Goal: Information Seeking & Learning: Learn about a topic

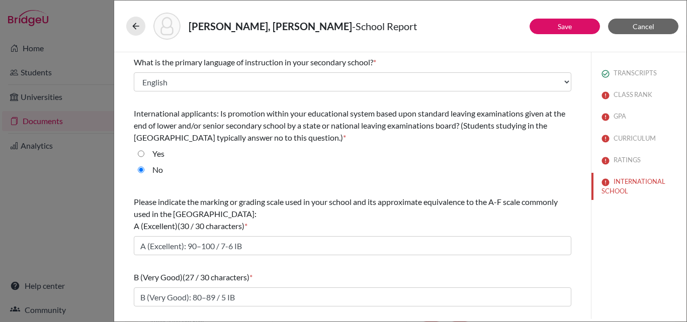
select select "14"
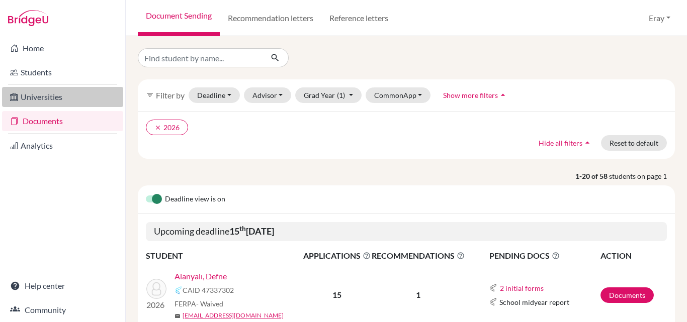
click at [53, 100] on link "Universities" at bounding box center [62, 97] width 121 height 20
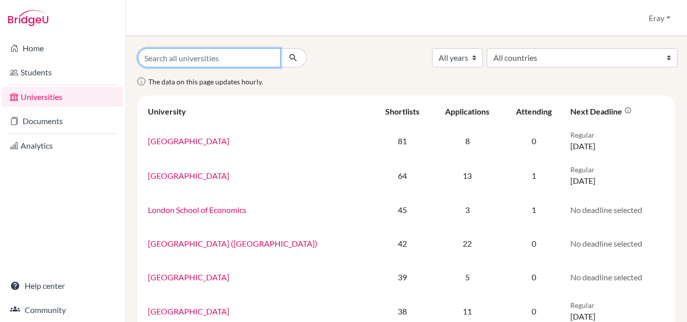
click at [173, 55] on input "Search all universities" at bounding box center [209, 57] width 143 height 19
paste input "Rockhurst University"
type input "Rockhurst University"
click at [285, 60] on button "submit" at bounding box center [293, 57] width 27 height 19
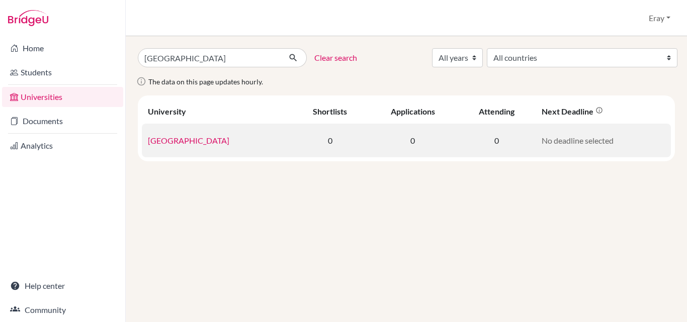
click at [196, 143] on link "Rockhurst University" at bounding box center [188, 141] width 81 height 10
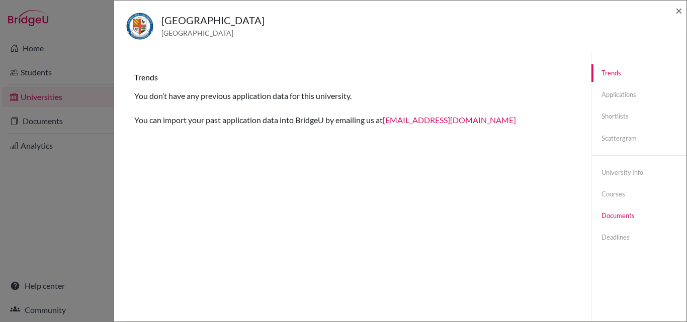
click at [614, 214] on link "Documents" at bounding box center [638, 216] width 95 height 18
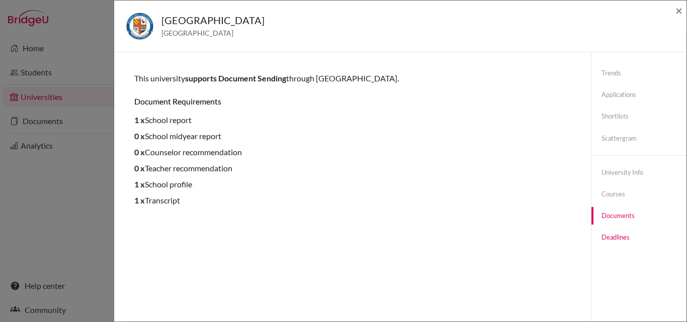
click at [614, 239] on link "Deadlines" at bounding box center [638, 238] width 95 height 18
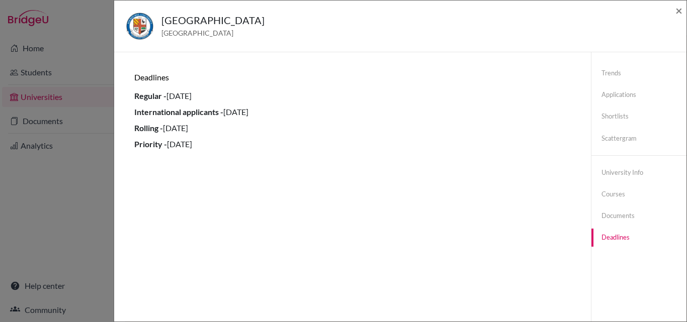
drag, startPoint x: 230, startPoint y: 119, endPoint x: 291, endPoint y: 152, distance: 69.3
click at [291, 152] on div "Trends You don’t have any previous application data for this university. You ca…" at bounding box center [352, 213] width 453 height 298
click at [286, 146] on li "Priority - 01 December 2019" at bounding box center [352, 144] width 436 height 12
drag, startPoint x: 215, startPoint y: 94, endPoint x: 81, endPoint y: 86, distance: 133.5
click at [81, 86] on div "Rockhurst University United States of America × Trends You don’t have any previ…" at bounding box center [343, 161] width 687 height 322
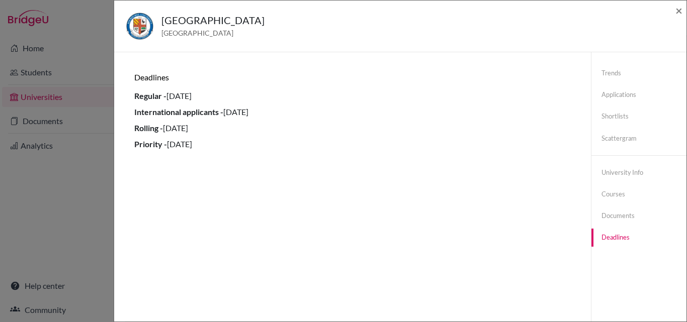
click at [240, 113] on li "International applicants - 01 May 2020" at bounding box center [352, 112] width 436 height 12
click at [188, 98] on li "Regular - 28 July 2026" at bounding box center [352, 96] width 436 height 12
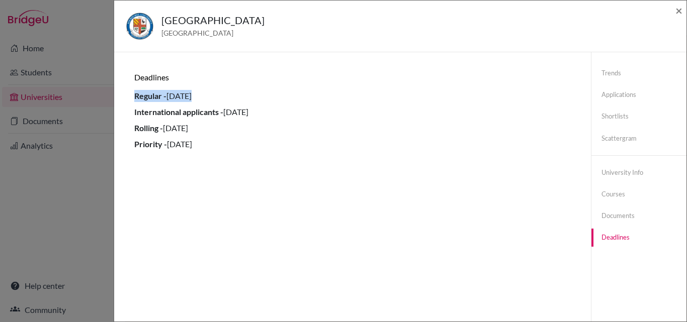
copy li "Regular - 28 July 2026"
click at [627, 214] on link "Documents" at bounding box center [638, 216] width 95 height 18
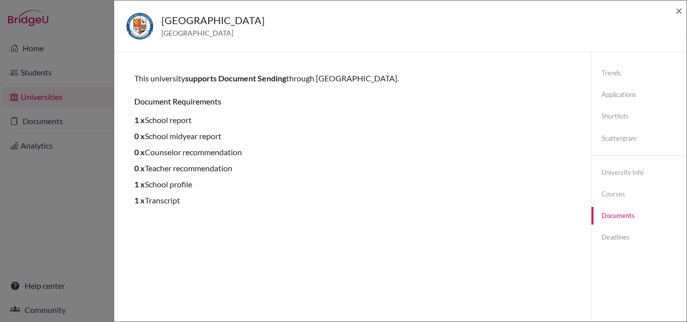
drag, startPoint x: 134, startPoint y: 118, endPoint x: 254, endPoint y: 197, distance: 144.2
click at [254, 197] on div "Trends You don’t have any previous application data for this university. You ca…" at bounding box center [352, 213] width 453 height 298
click at [254, 197] on li "1 x Transcript" at bounding box center [352, 201] width 436 height 12
drag, startPoint x: 130, startPoint y: 120, endPoint x: 241, endPoint y: 196, distance: 134.3
click at [241, 196] on div "Trends You don’t have any previous application data for this university. You ca…" at bounding box center [352, 213] width 453 height 298
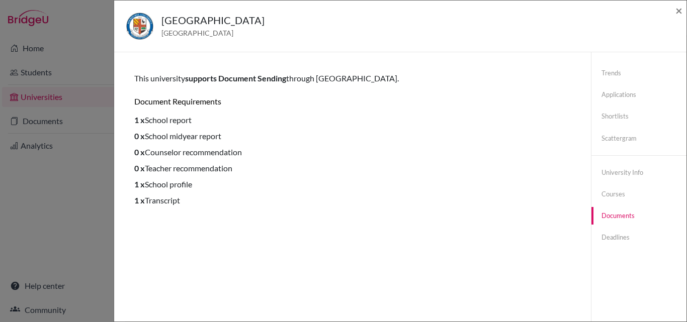
click at [230, 167] on li "0 x Teacher recommendation" at bounding box center [352, 168] width 436 height 12
click at [229, 167] on li "0 x Teacher recommendation" at bounding box center [352, 168] width 436 height 12
drag, startPoint x: 193, startPoint y: 185, endPoint x: 133, endPoint y: 185, distance: 60.3
click at [133, 185] on div "Trends You don’t have any previous application data for this university. You ca…" at bounding box center [352, 213] width 453 height 298
click at [156, 200] on li "1 x Transcript" at bounding box center [352, 201] width 436 height 12
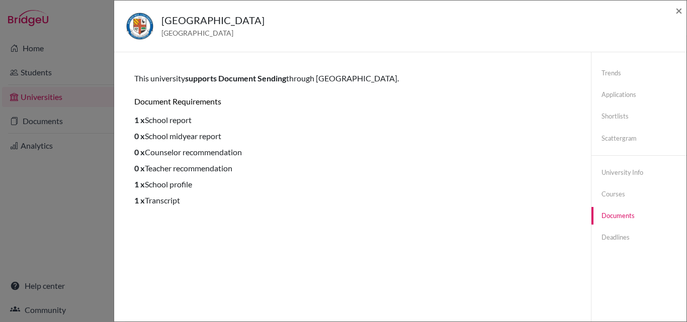
click at [156, 200] on li "1 x Transcript" at bounding box center [352, 201] width 436 height 12
drag, startPoint x: 235, startPoint y: 28, endPoint x: 147, endPoint y: 22, distance: 88.7
click at [147, 22] on div "Rockhurst University United States of America" at bounding box center [396, 26] width 541 height 27
click at [243, 39] on div "Rockhurst University United States of America" at bounding box center [212, 26] width 103 height 27
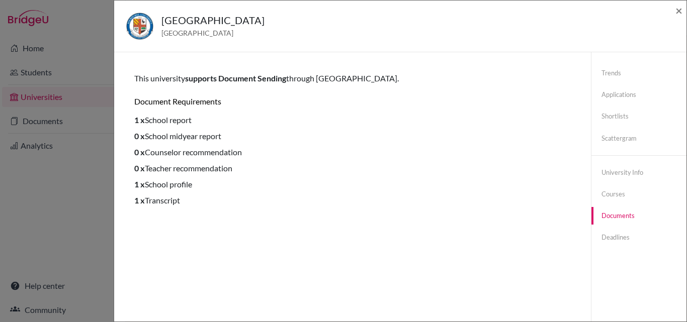
drag, startPoint x: 243, startPoint y: 35, endPoint x: 165, endPoint y: 25, distance: 78.7
click at [165, 25] on div "Rockhurst University United States of America" at bounding box center [212, 26] width 103 height 27
click at [245, 30] on span "United States of America" at bounding box center [212, 33] width 103 height 11
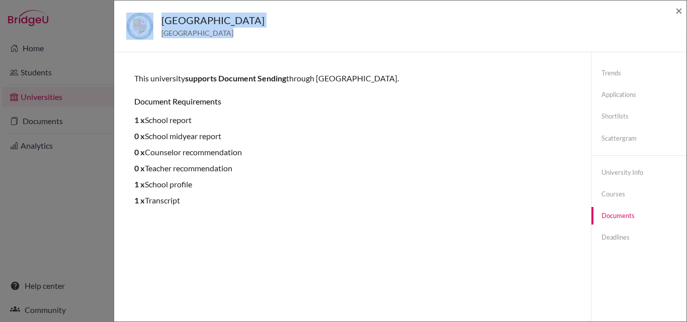
drag, startPoint x: 245, startPoint y: 30, endPoint x: 150, endPoint y: 2, distance: 98.6
click at [150, 2] on div "Rockhurst University United States of America ×" at bounding box center [400, 27] width 572 height 52
click at [218, 18] on h5 "Rockhurst University" at bounding box center [212, 20] width 103 height 15
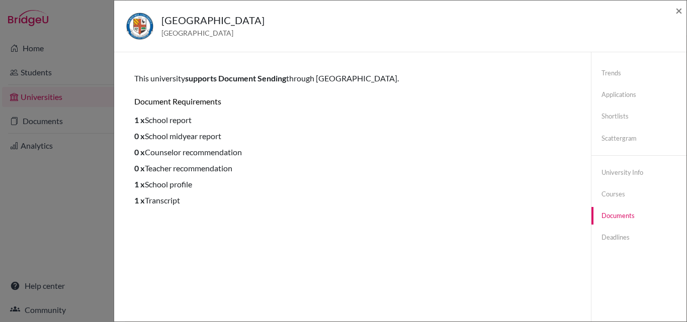
drag, startPoint x: 133, startPoint y: 120, endPoint x: 234, endPoint y: 129, distance: 101.5
click at [234, 129] on div "Trends You don’t have any previous application data for this university. You ca…" at bounding box center [352, 213] width 453 height 298
click at [412, 154] on li "0 x Counselor recommendation" at bounding box center [352, 152] width 436 height 12
drag, startPoint x: 184, startPoint y: 201, endPoint x: 127, endPoint y: 119, distance: 99.3
click at [125, 122] on div "Trends You don’t have any previous application data for this university. You ca…" at bounding box center [352, 213] width 477 height 322
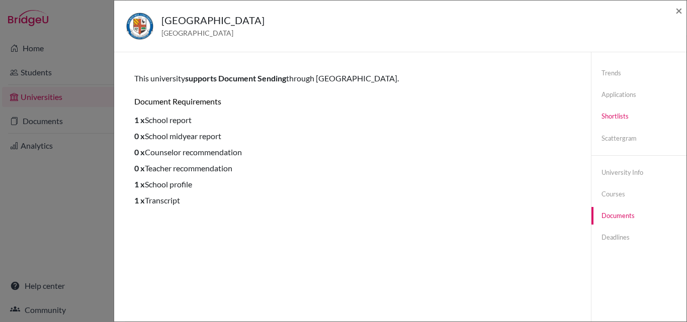
click at [621, 113] on link "Shortlists" at bounding box center [638, 117] width 95 height 18
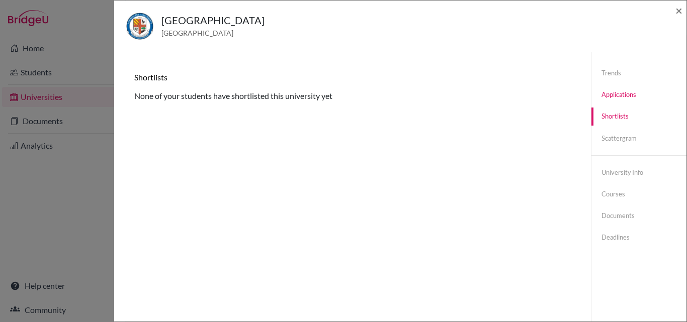
click at [620, 100] on link "Applications" at bounding box center [638, 95] width 95 height 18
click at [619, 76] on link "Trends" at bounding box center [638, 73] width 95 height 18
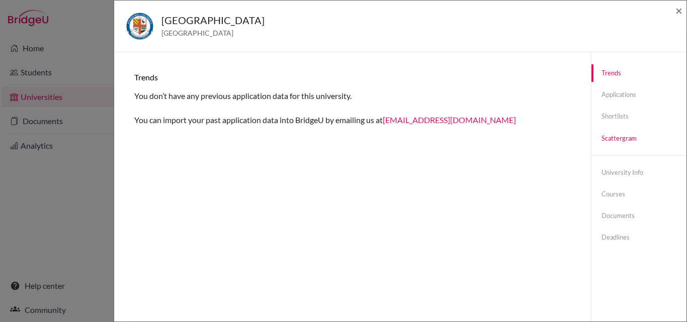
click at [615, 134] on link "Scattergram" at bounding box center [638, 139] width 95 height 18
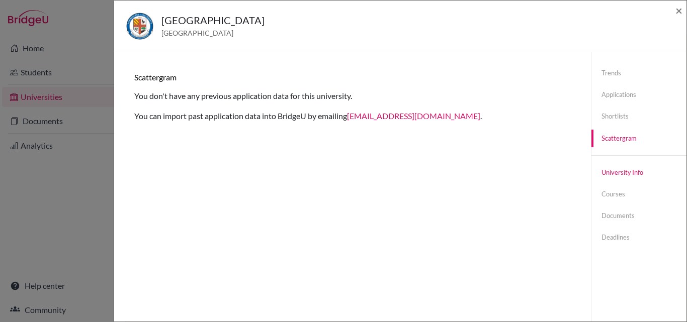
click at [618, 171] on link "University info" at bounding box center [638, 173] width 95 height 18
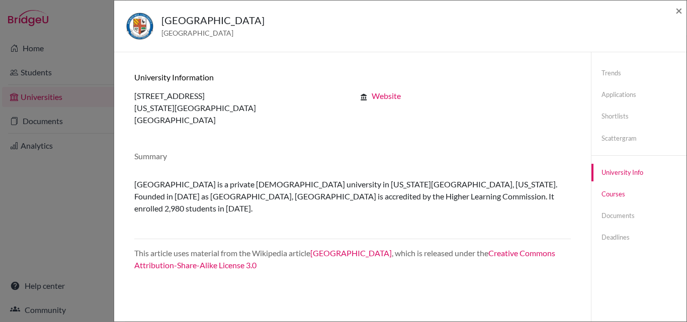
click at [608, 198] on link "Courses" at bounding box center [638, 195] width 95 height 18
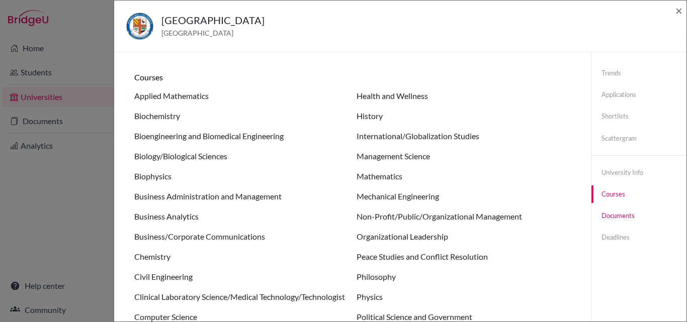
click at [613, 217] on link "Documents" at bounding box center [638, 216] width 95 height 18
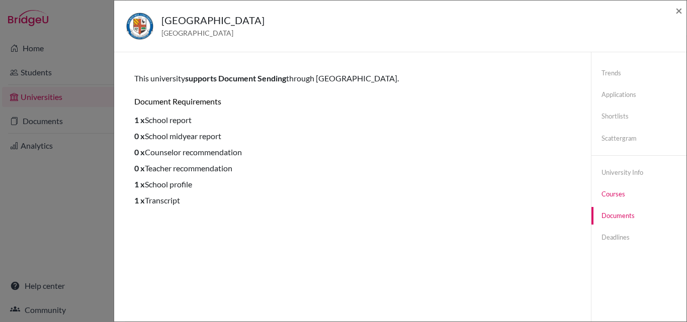
click at [613, 192] on link "Courses" at bounding box center [638, 195] width 95 height 18
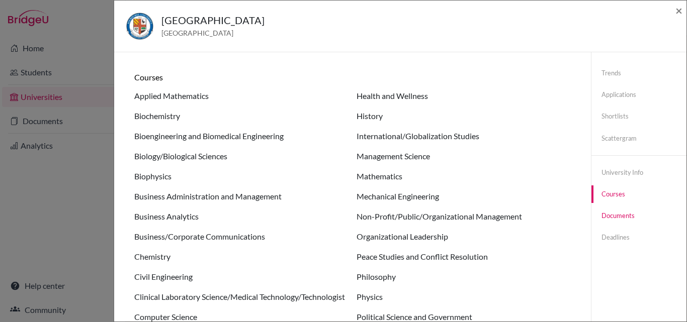
click at [610, 223] on link "Documents" at bounding box center [638, 216] width 95 height 18
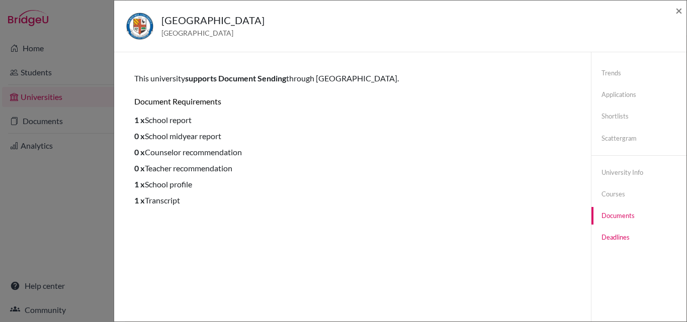
click at [610, 234] on link "Deadlines" at bounding box center [638, 238] width 95 height 18
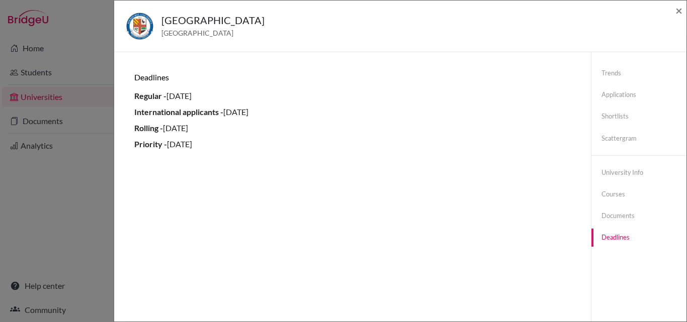
drag, startPoint x: 230, startPoint y: 97, endPoint x: 241, endPoint y: 165, distance: 68.7
click at [203, 171] on div "Trends You don’t have any previous application data for this university. You ca…" at bounding box center [352, 213] width 453 height 298
drag, startPoint x: 265, startPoint y: 163, endPoint x: 255, endPoint y: 153, distance: 13.9
click at [261, 158] on div "Trends You don’t have any previous application data for this university. You ca…" at bounding box center [352, 213] width 453 height 298
drag, startPoint x: 255, startPoint y: 153, endPoint x: 124, endPoint y: 55, distance: 163.1
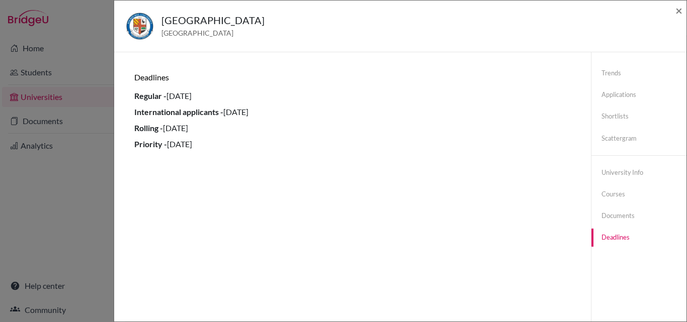
click at [124, 55] on div "Trends You don’t have any previous application data for this university. You ca…" at bounding box center [352, 213] width 477 height 322
copy div "Deadlines Regular - 28 July 2026 International applicants - 01 May 2020 Rolling…"
click at [621, 134] on link "Scattergram" at bounding box center [638, 139] width 95 height 18
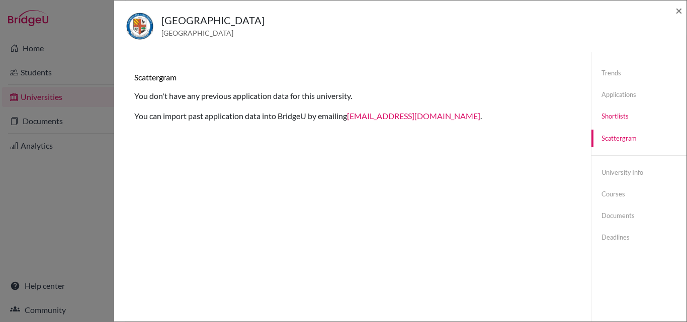
click at [614, 119] on link "Shortlists" at bounding box center [638, 117] width 95 height 18
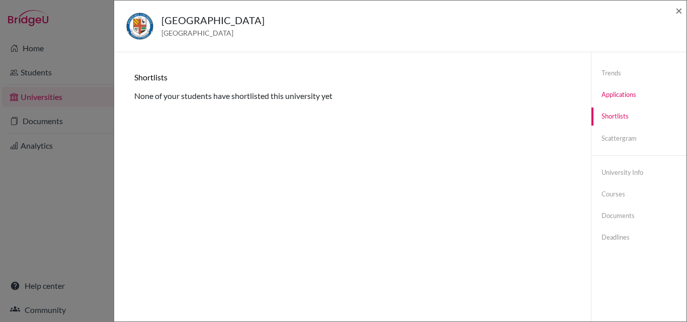
click at [614, 93] on link "Applications" at bounding box center [638, 95] width 95 height 18
click at [610, 73] on link "Trends" at bounding box center [638, 73] width 95 height 18
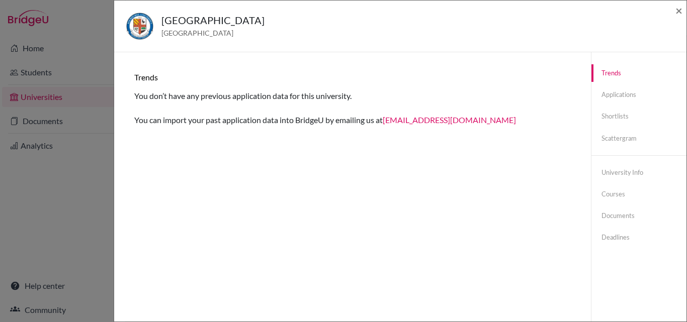
click at [620, 163] on div "Trends Applications Shortlists Scattergram University info Courses Documents De…" at bounding box center [638, 155] width 95 height 207
drag, startPoint x: 621, startPoint y: 169, endPoint x: 621, endPoint y: 186, distance: 16.6
click at [621, 170] on link "University info" at bounding box center [638, 173] width 95 height 18
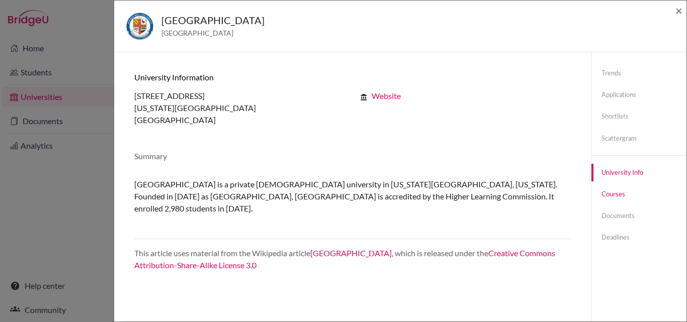
click at [621, 197] on link "Courses" at bounding box center [638, 195] width 95 height 18
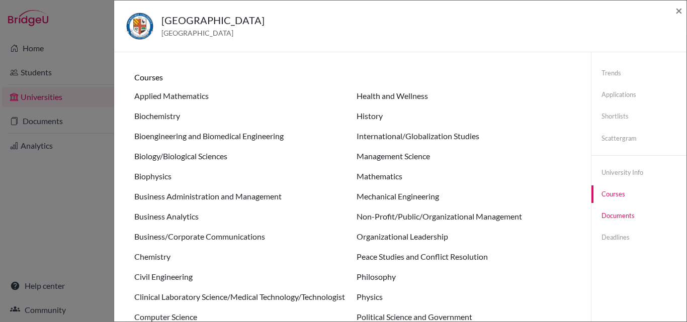
click at [619, 217] on link "Documents" at bounding box center [638, 216] width 95 height 18
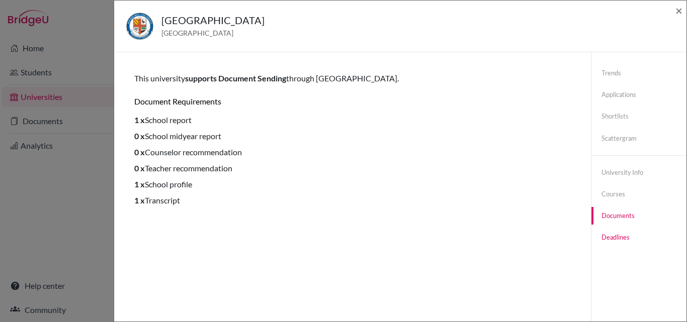
click at [619, 244] on link "Deadlines" at bounding box center [638, 238] width 95 height 18
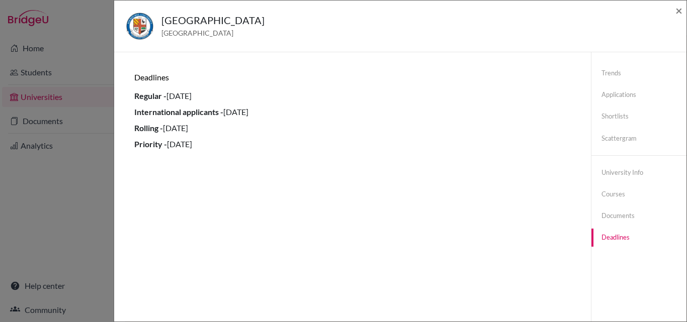
click at [619, 226] on div "Trends Applications Shortlists Scattergram University info Courses Documents De…" at bounding box center [638, 155] width 95 height 207
click at [616, 209] on link "Documents" at bounding box center [638, 216] width 95 height 18
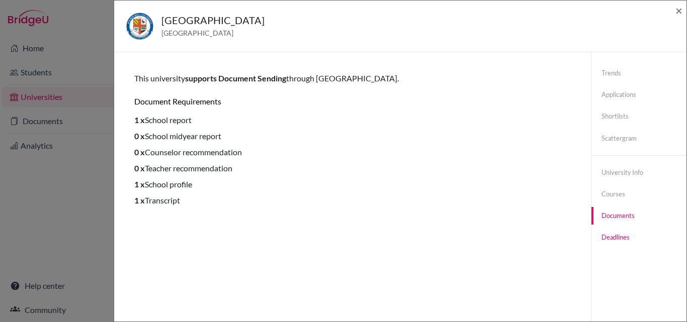
click at [618, 241] on link "Deadlines" at bounding box center [638, 238] width 95 height 18
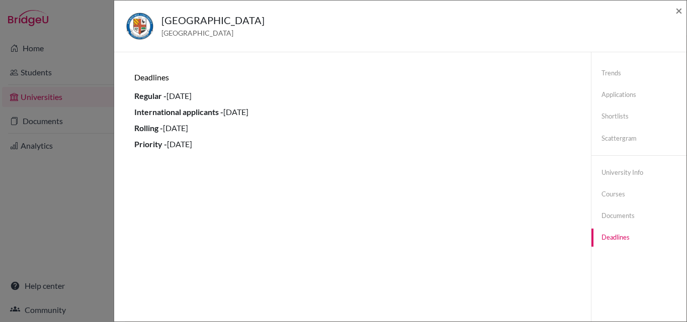
drag, startPoint x: 246, startPoint y: 141, endPoint x: 135, endPoint y: 104, distance: 117.2
click at [135, 104] on ul "Regular - 28 July 2026 International applicants - 01 May 2020 Rolling - 01 Sept…" at bounding box center [352, 120] width 436 height 60
click at [357, 114] on li "International applicants - 01 May 2020" at bounding box center [352, 112] width 436 height 12
click at [259, 110] on li "International applicants - 01 May 2020" at bounding box center [352, 112] width 436 height 12
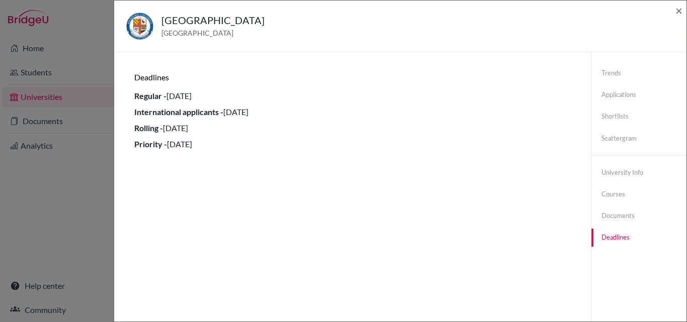
click at [292, 106] on li "International applicants - 01 May 2020" at bounding box center [352, 112] width 436 height 12
drag, startPoint x: 284, startPoint y: 111, endPoint x: 104, endPoint y: 117, distance: 179.6
click at [104, 117] on div "Rockhurst University United States of America × Trends You don’t have any previ…" at bounding box center [343, 161] width 687 height 322
click at [223, 115] on span "International applicants -" at bounding box center [178, 112] width 89 height 10
drag, startPoint x: 219, startPoint y: 128, endPoint x: 135, endPoint y: 129, distance: 83.5
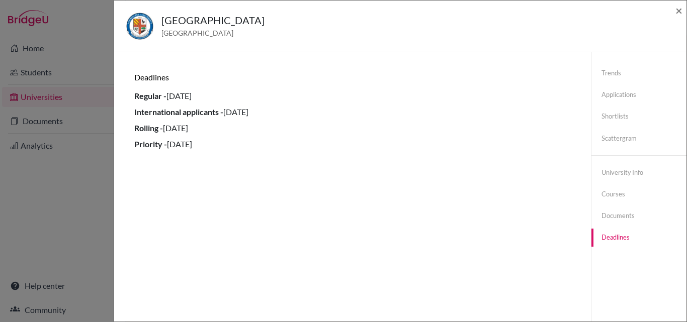
click at [135, 129] on li "Rolling - 01 September 2022" at bounding box center [352, 128] width 436 height 12
drag, startPoint x: 187, startPoint y: 145, endPoint x: 133, endPoint y: 130, distance: 55.5
click at [133, 130] on div "Trends You don’t have any previous application data for this university. You ca…" at bounding box center [352, 213] width 453 height 298
click at [369, 106] on li "International applicants - 01 May 2020" at bounding box center [352, 112] width 436 height 12
drag, startPoint x: 253, startPoint y: 13, endPoint x: 164, endPoint y: 23, distance: 89.1
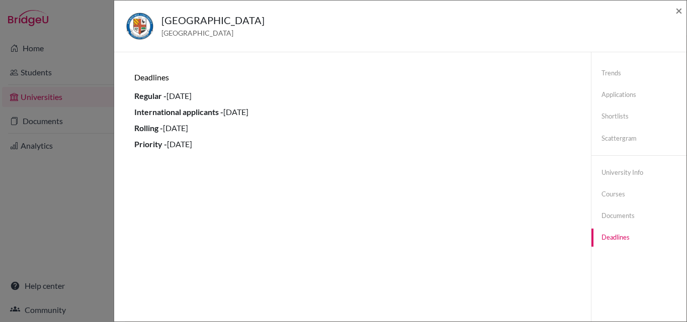
click at [164, 23] on h5 "Rockhurst University" at bounding box center [212, 20] width 103 height 15
copy h5 "Rockhurst University"
drag, startPoint x: 245, startPoint y: 119, endPoint x: 160, endPoint y: 119, distance: 85.0
click at [160, 119] on ul "Regular - 28 July 2026 International applicants - 01 May 2020 Rolling - 01 Sept…" at bounding box center [352, 120] width 436 height 60
click at [219, 107] on li "International applicants - 01 May 2020" at bounding box center [352, 112] width 436 height 12
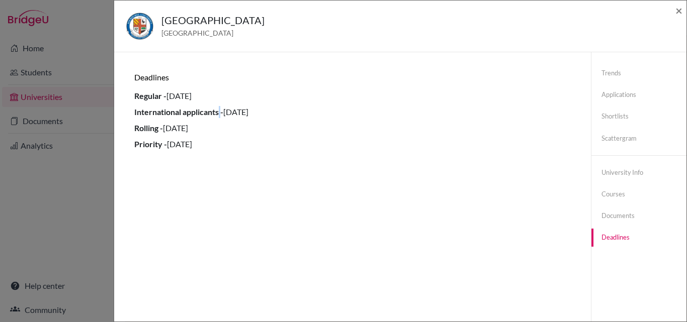
click at [219, 107] on li "International applicants - 01 May 2020" at bounding box center [352, 112] width 436 height 12
